Goal: Navigation & Orientation: Find specific page/section

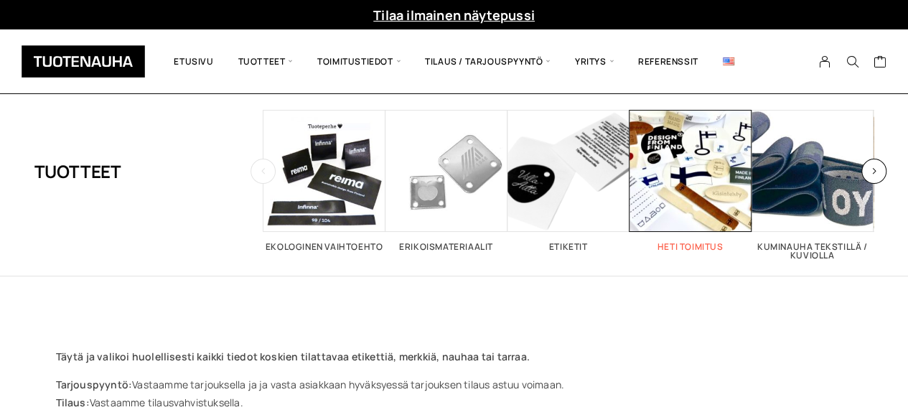
click at [669, 164] on span "Visit product category Heti toimitus" at bounding box center [690, 171] width 122 height 122
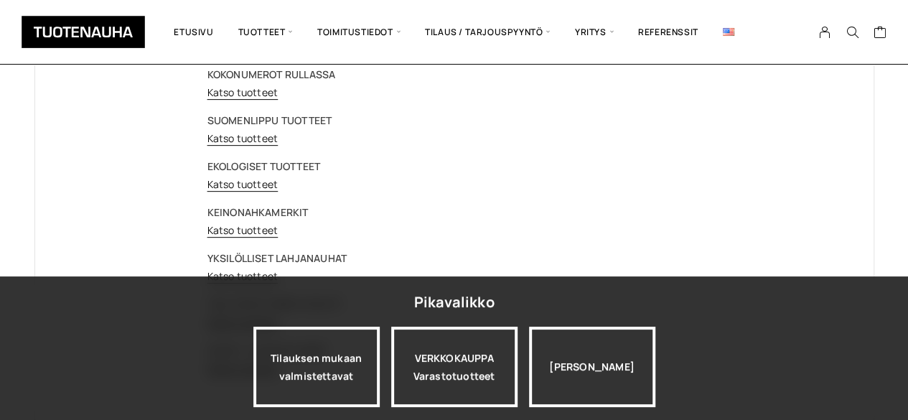
scroll to position [228, 0]
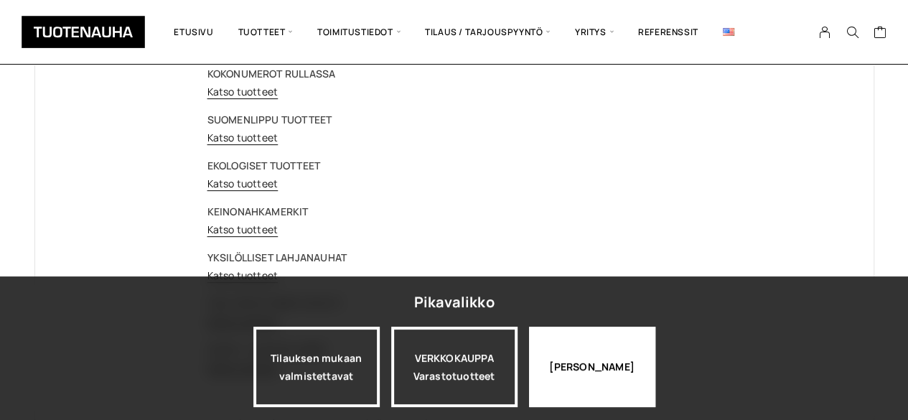
click at [616, 329] on div "[PERSON_NAME]" at bounding box center [592, 367] width 126 height 80
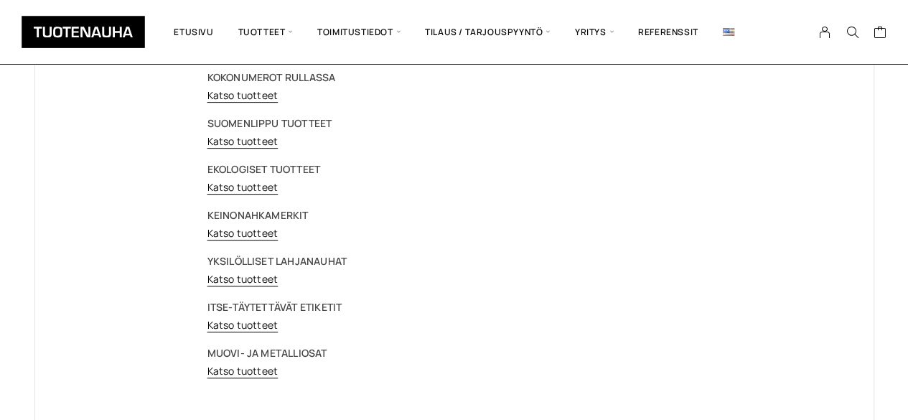
scroll to position [0, 0]
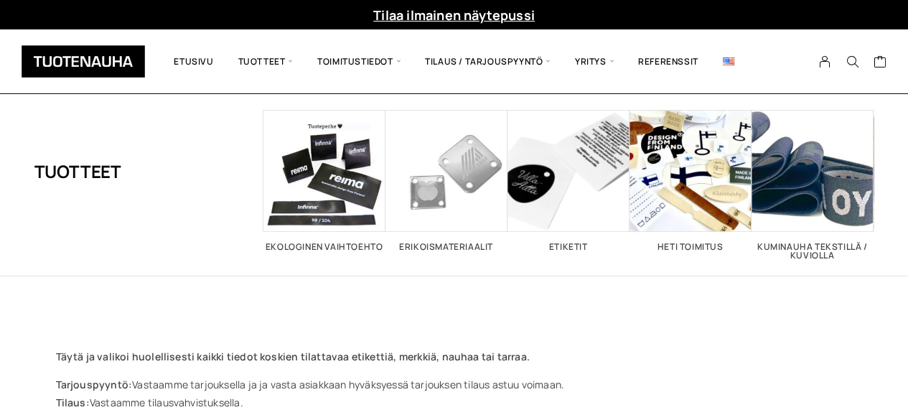
click at [276, 276] on div "Täytä ja valikoi huolellisesti kaikki tiedot koskien tilattavaa etikettiä, merk…" at bounding box center [454, 357] width 840 height 163
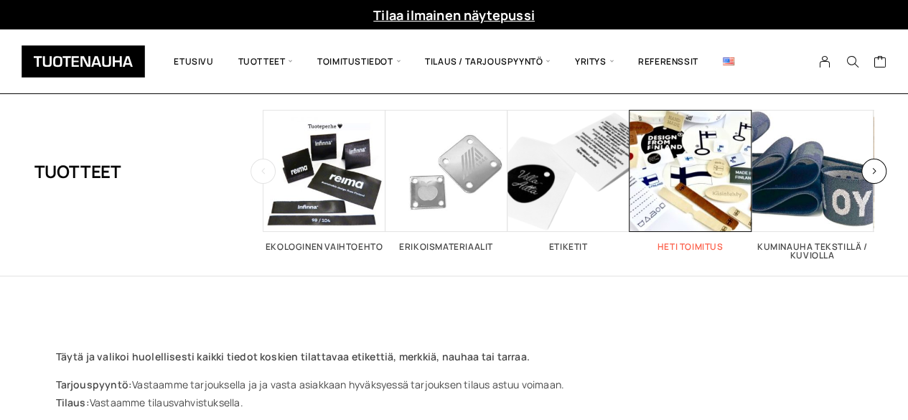
click at [685, 186] on span "Visit product category Heti toimitus" at bounding box center [690, 171] width 122 height 122
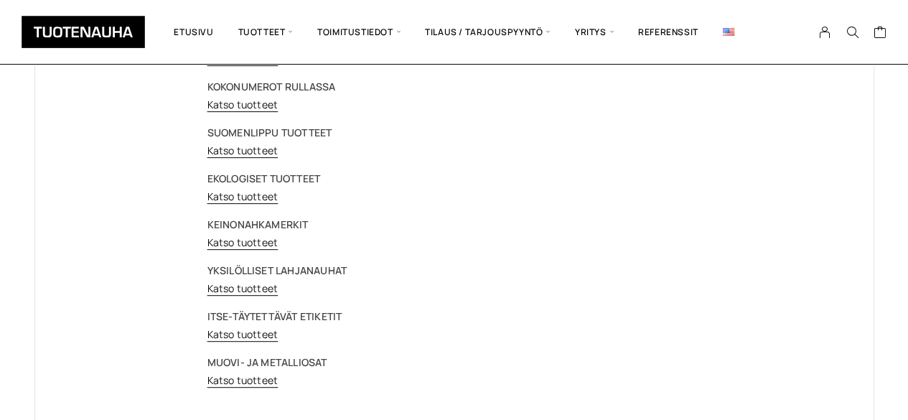
scroll to position [217, 0]
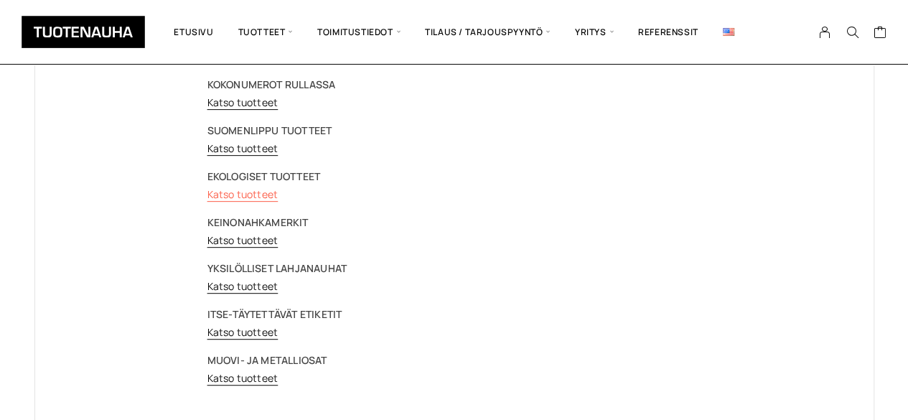
click at [259, 187] on link "Katso tuotteet" at bounding box center [242, 194] width 71 height 14
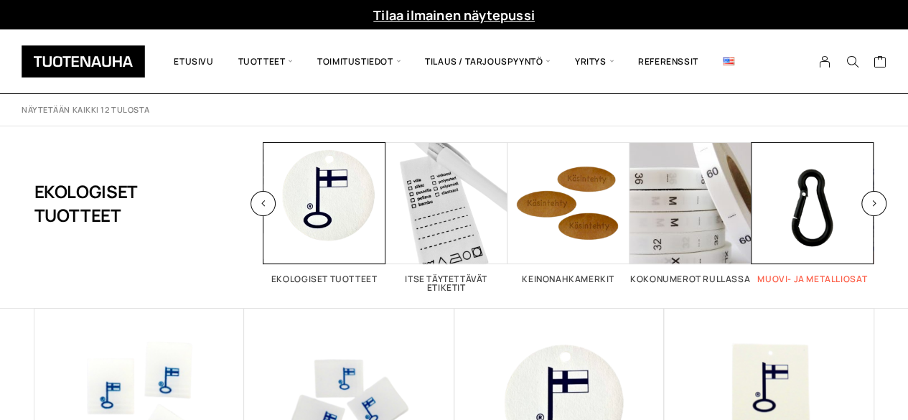
click at [808, 213] on span "Visit product category Muovi- ja metalliosat" at bounding box center [812, 203] width 122 height 122
